Goal: Information Seeking & Learning: Stay updated

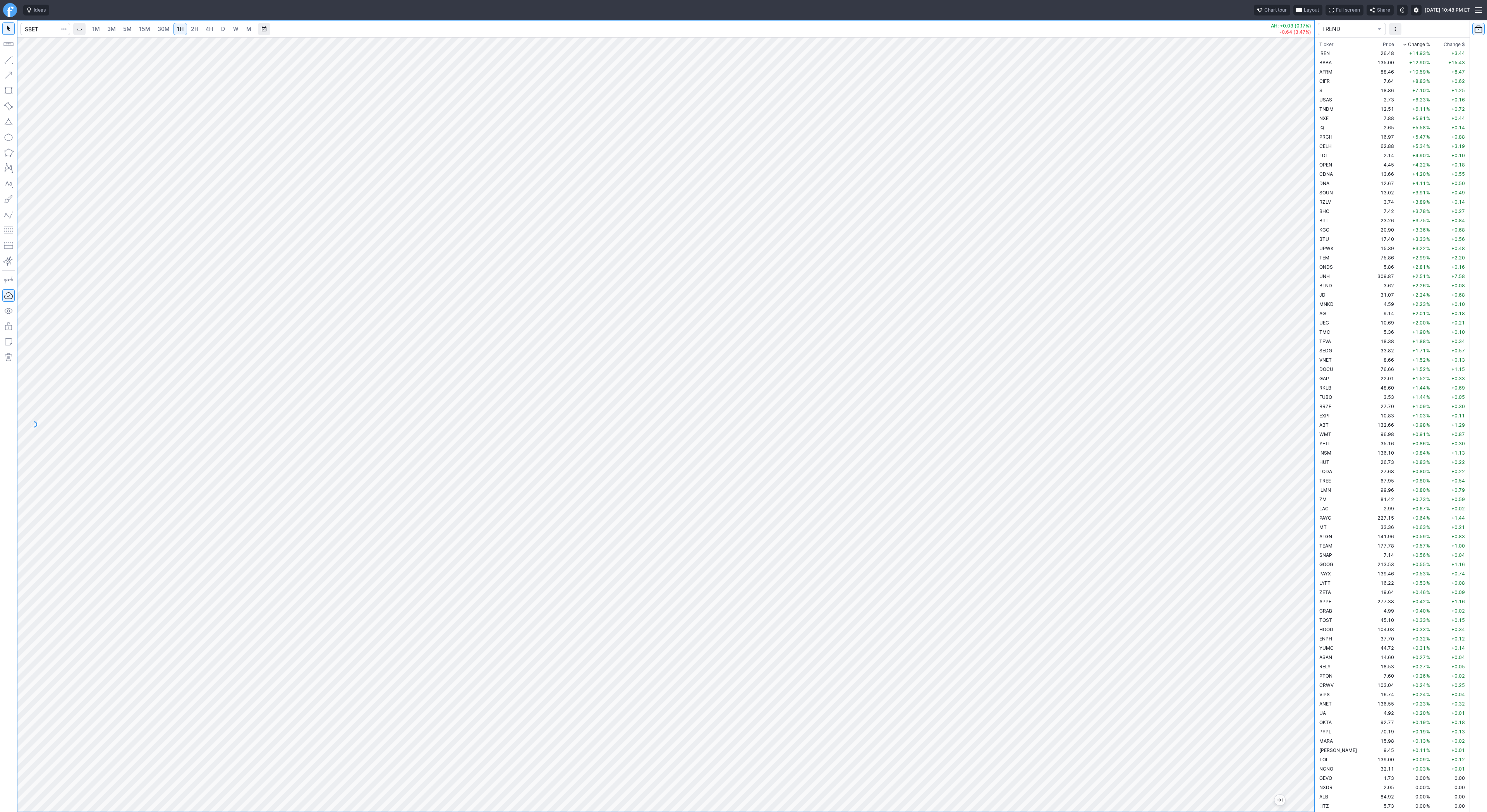
scroll to position [1933, 0]
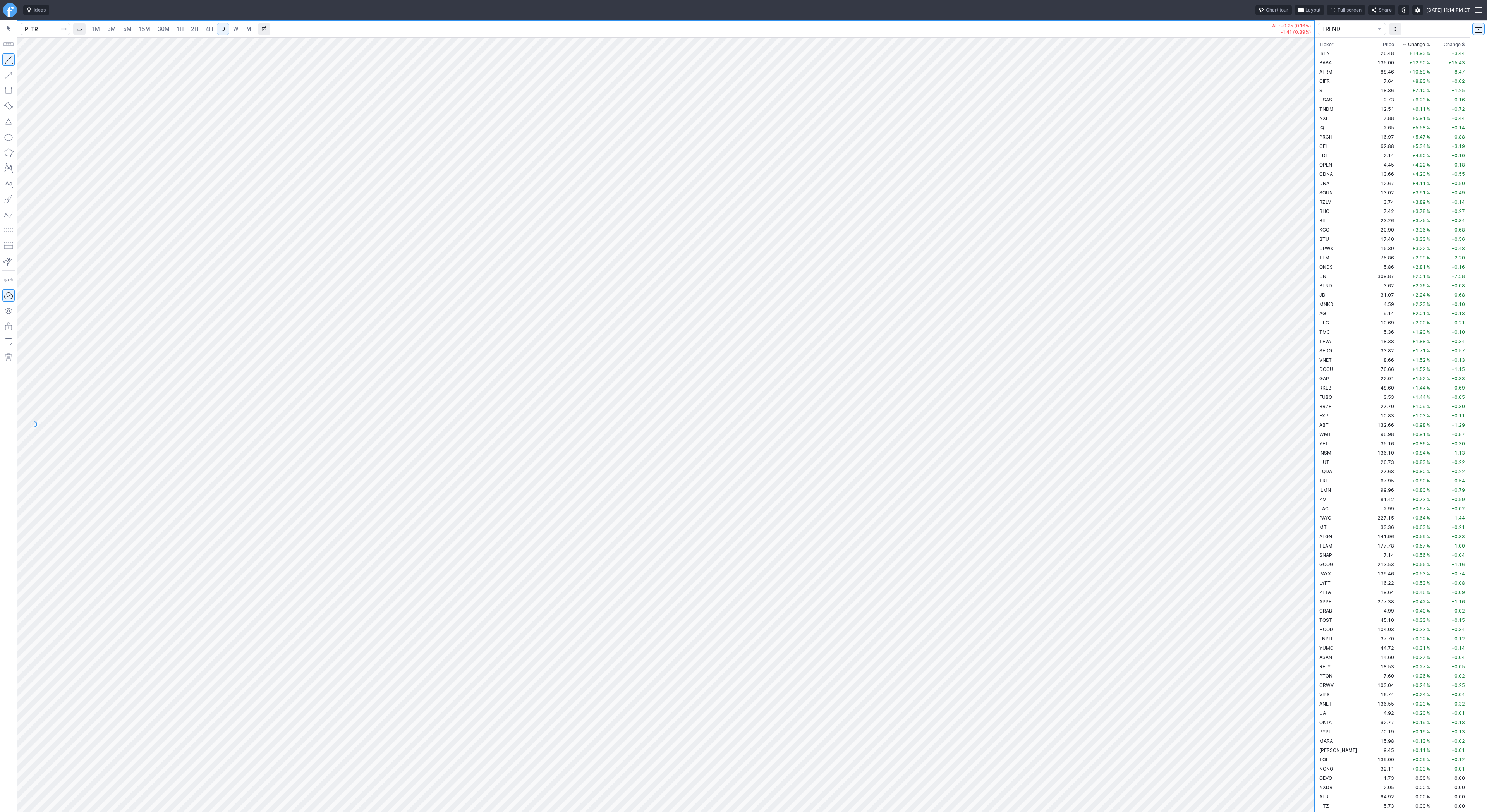
scroll to position [855, 0]
